Goal: Transaction & Acquisition: Purchase product/service

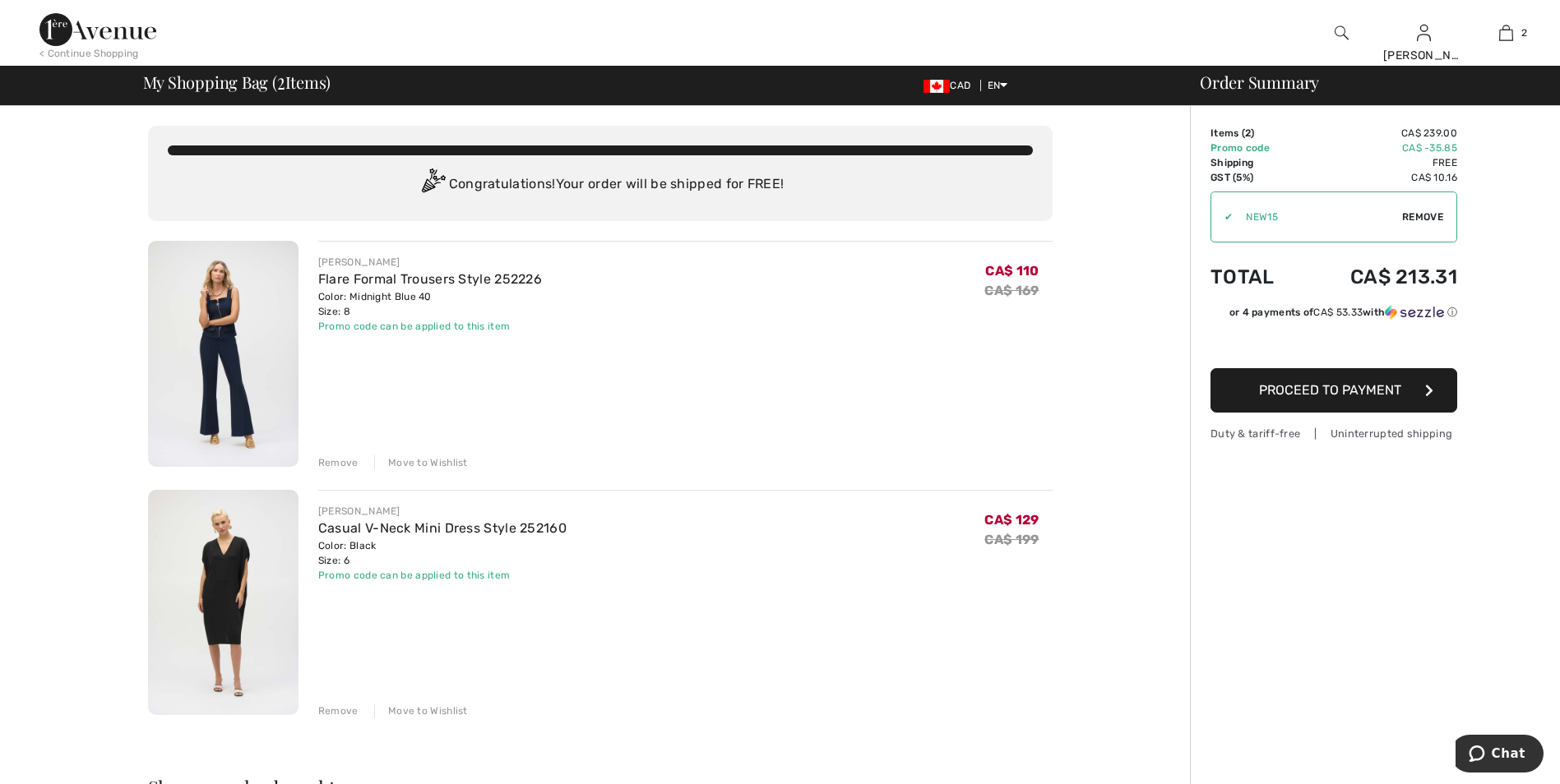
click at [1394, 394] on span "Proceed to Payment" at bounding box center [1329, 390] width 142 height 15
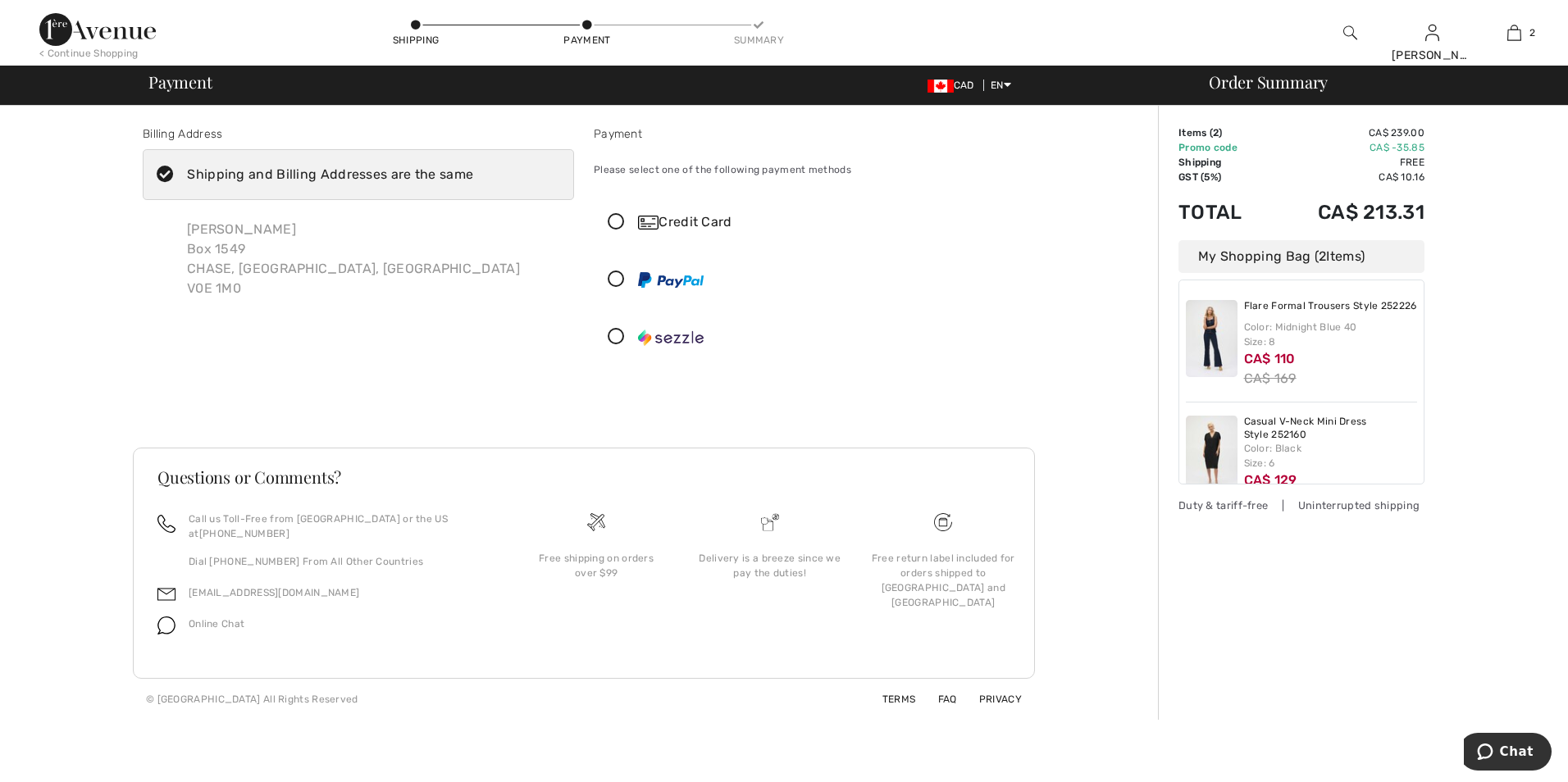
click at [618, 277] on icon at bounding box center [616, 280] width 44 height 17
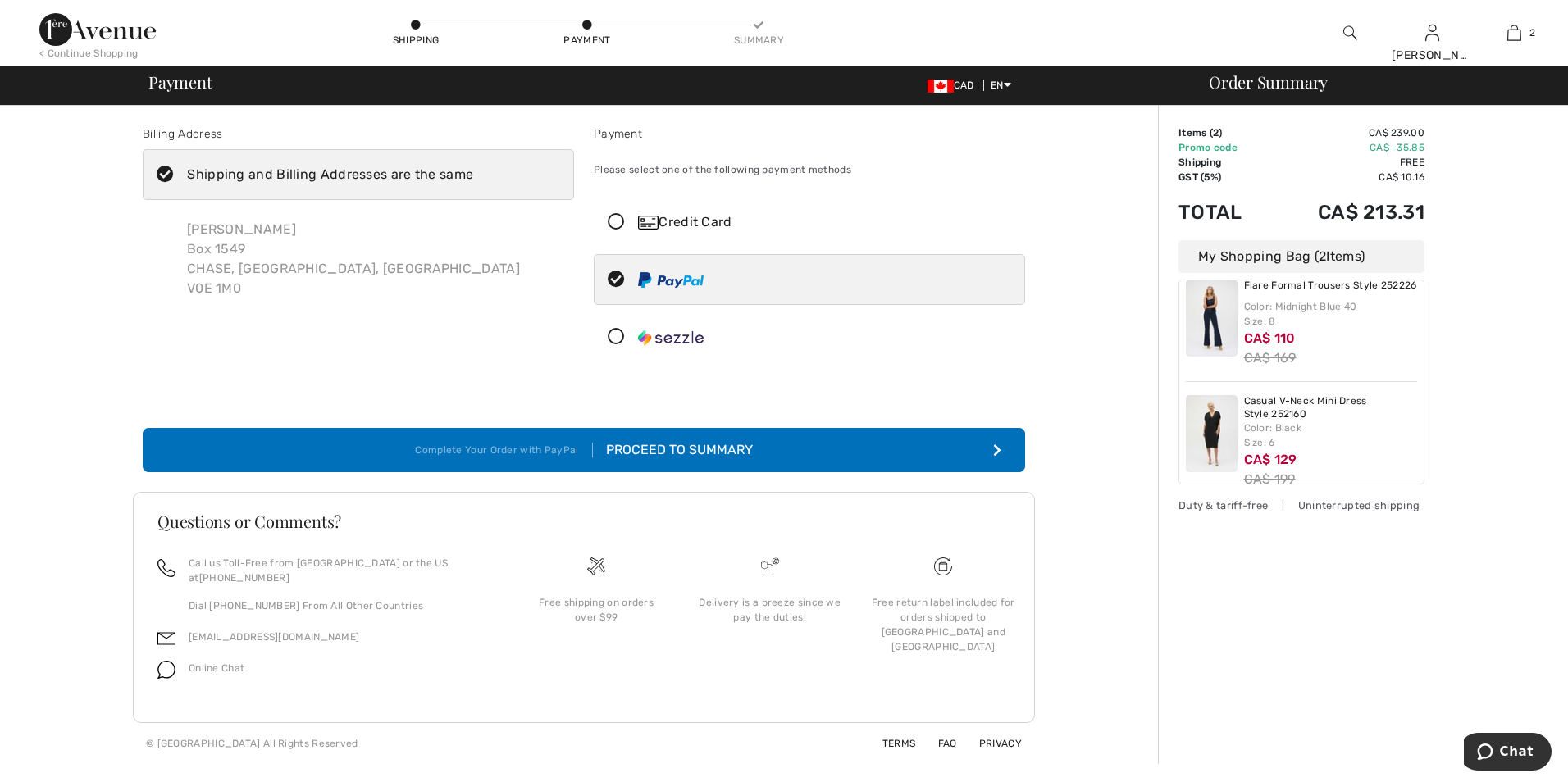
scroll to position [52, 0]
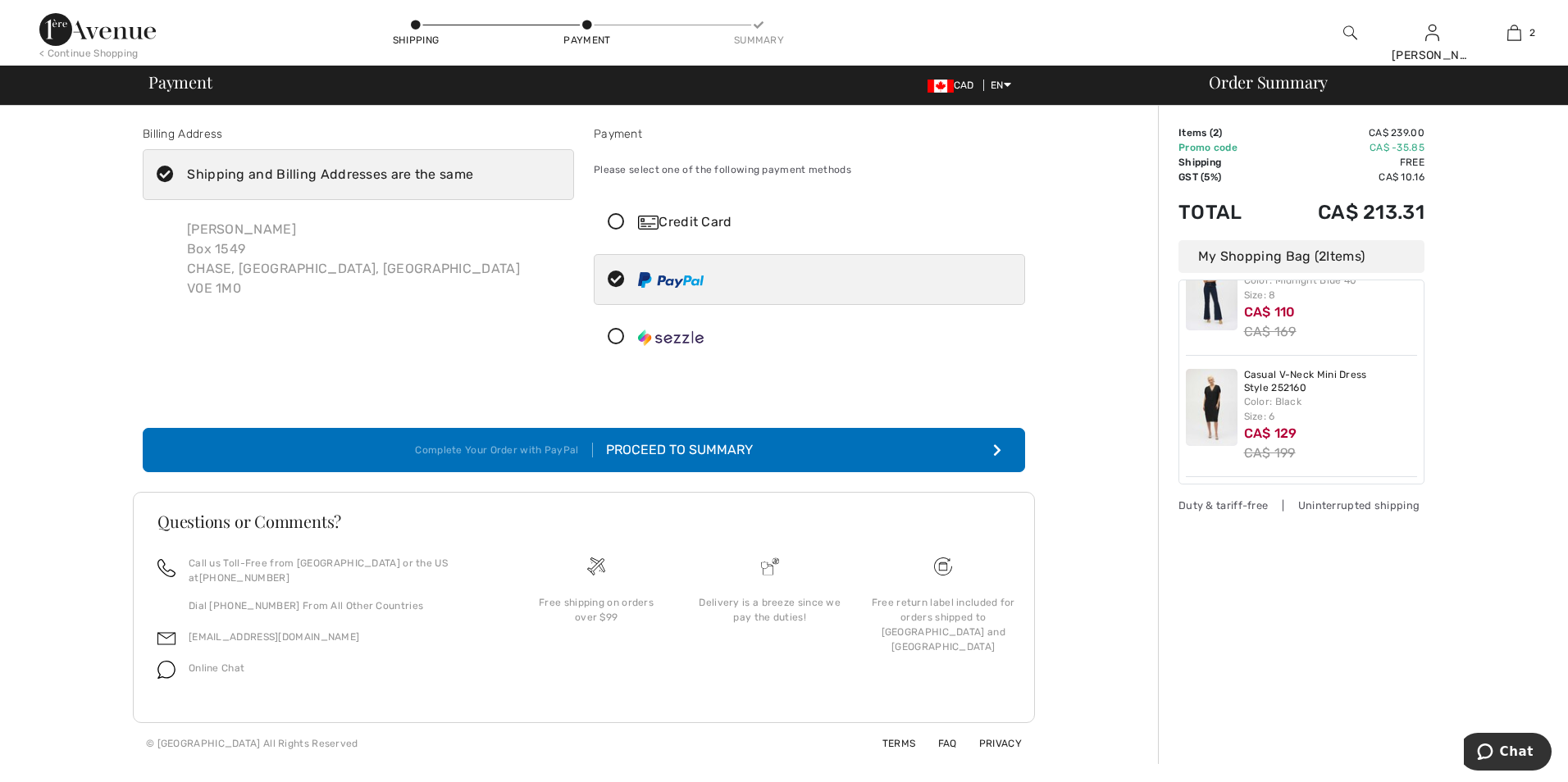
click at [994, 451] on icon "submit" at bounding box center [998, 450] width 9 height 13
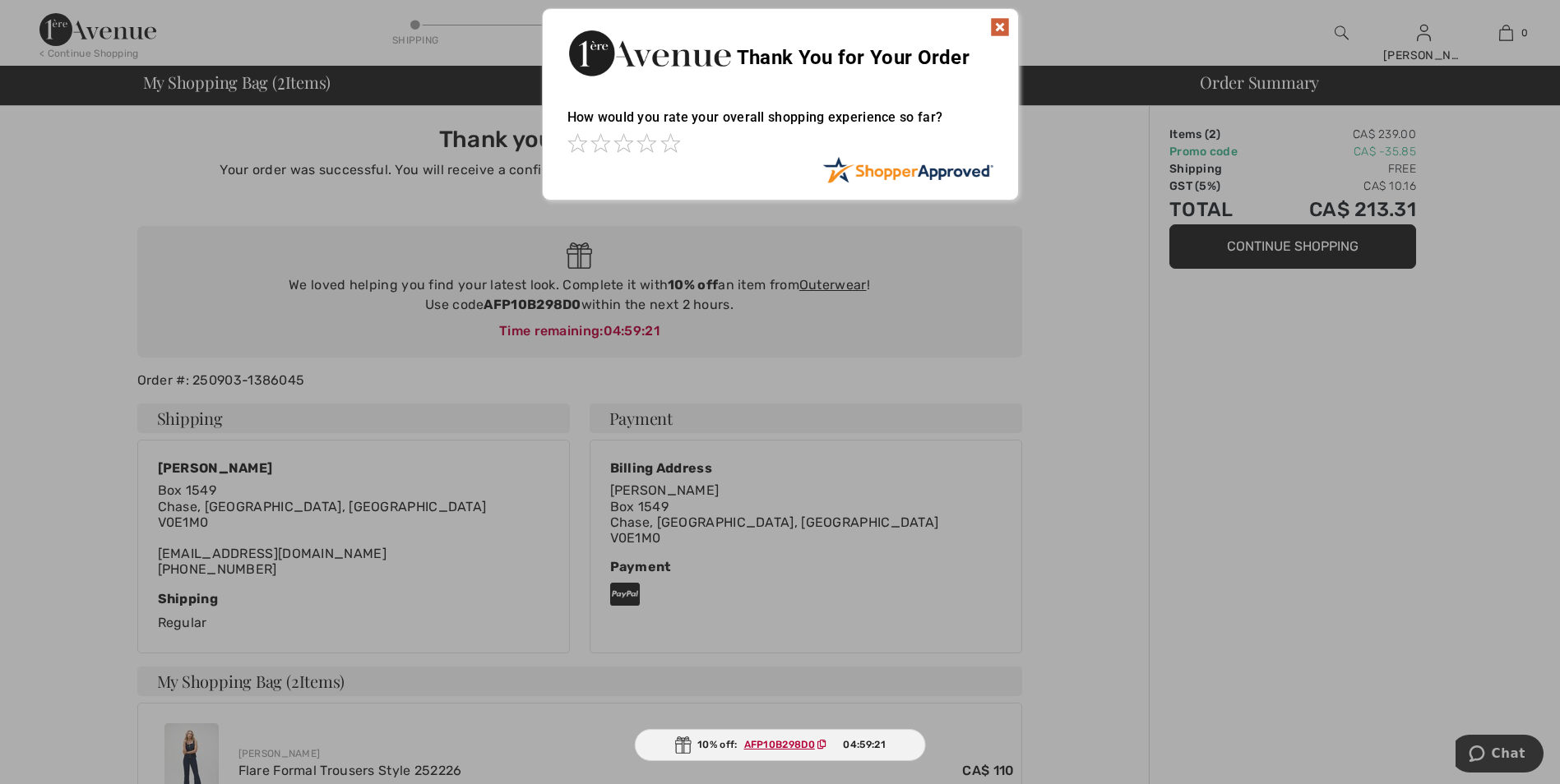
click at [1002, 28] on img at bounding box center [1000, 27] width 20 height 20
